Goal: Information Seeking & Learning: Learn about a topic

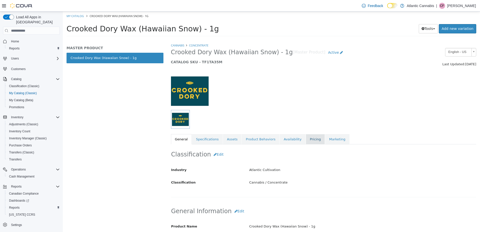
click at [308, 137] on link "Pricing" at bounding box center [315, 139] width 19 height 11
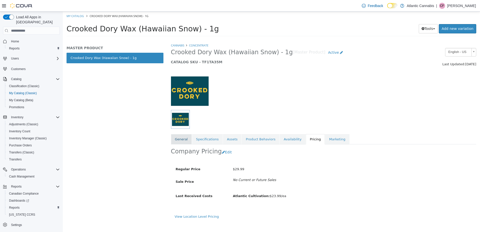
click at [185, 141] on link "General" at bounding box center [181, 139] width 21 height 11
drag, startPoint x: 247, startPoint y: 103, endPoint x: 242, endPoint y: 100, distance: 5.2
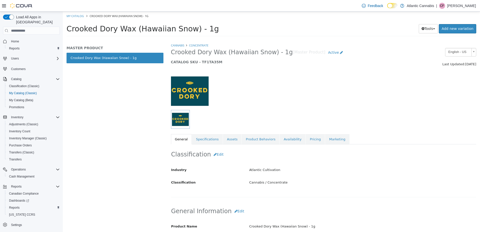
drag, startPoint x: 243, startPoint y: 99, endPoint x: 246, endPoint y: 94, distance: 6.1
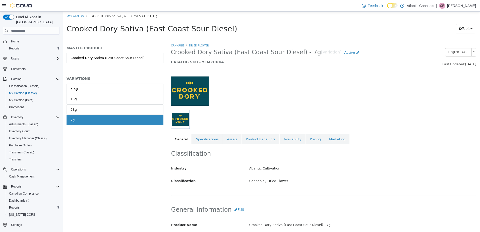
drag, startPoint x: 180, startPoint y: 54, endPoint x: 178, endPoint y: 50, distance: 4.1
click at [330, 93] on div at bounding box center [323, 88] width 313 height 43
